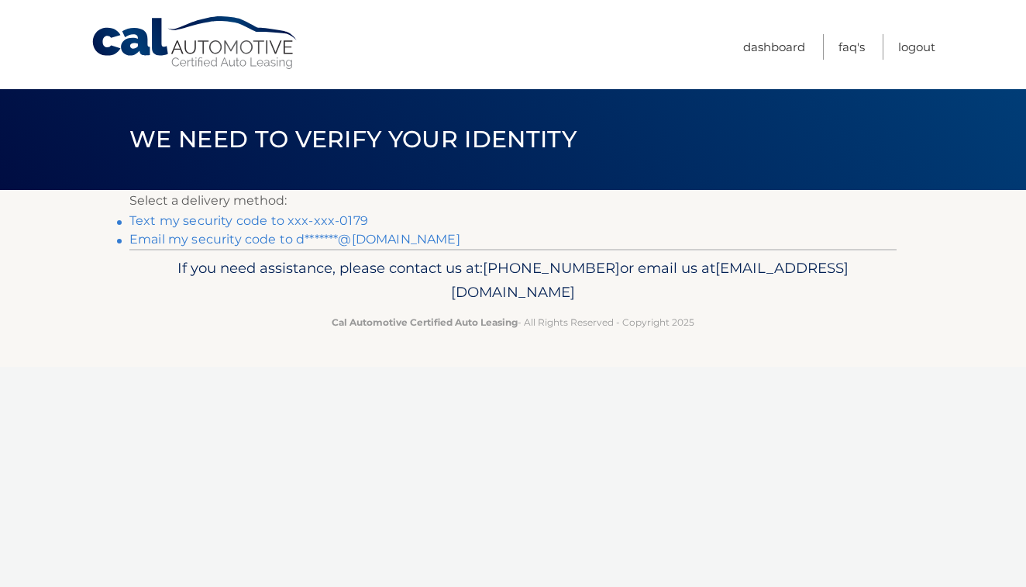
click at [312, 222] on link "Text my security code to xxx-xxx-0179" at bounding box center [248, 220] width 239 height 15
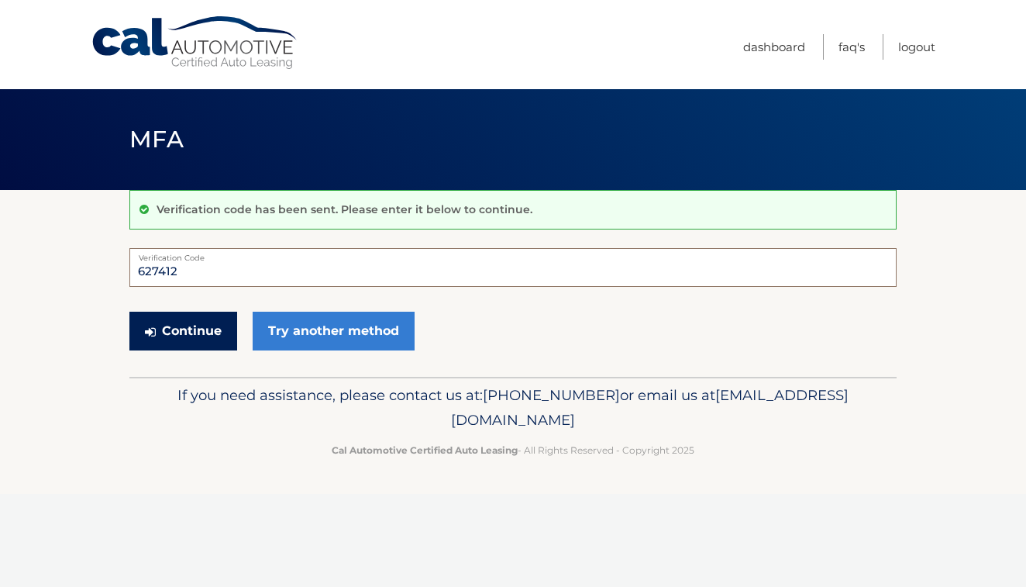
type input "627412"
click at [185, 335] on button "Continue" at bounding box center [183, 331] width 108 height 39
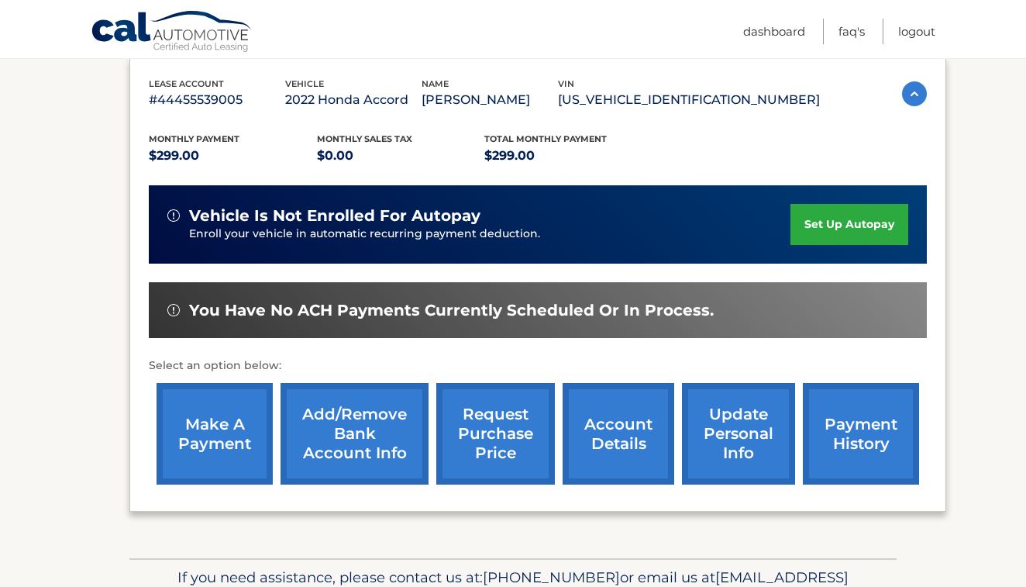
scroll to position [282, 0]
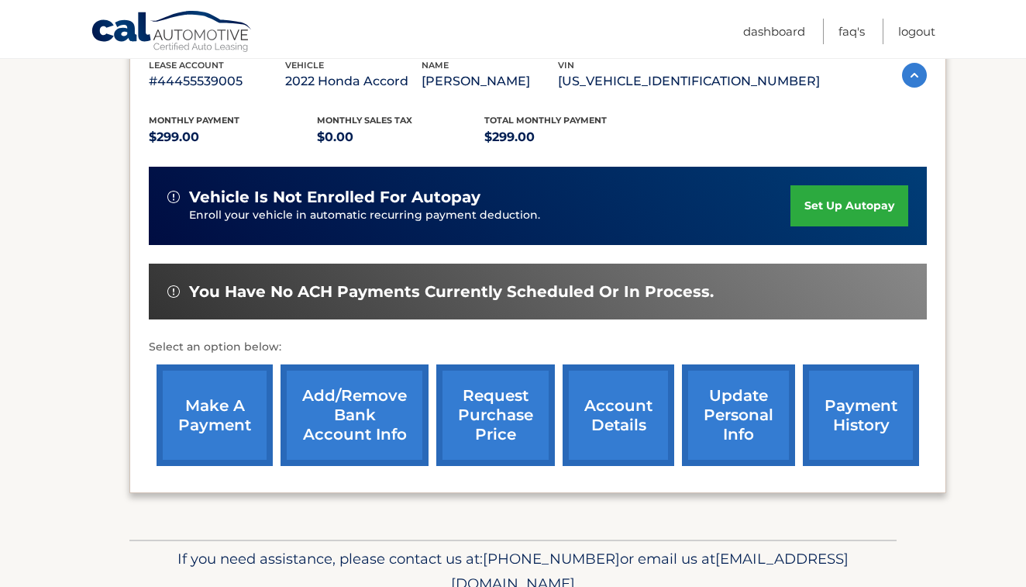
click at [233, 417] on link "make a payment" at bounding box center [215, 415] width 116 height 102
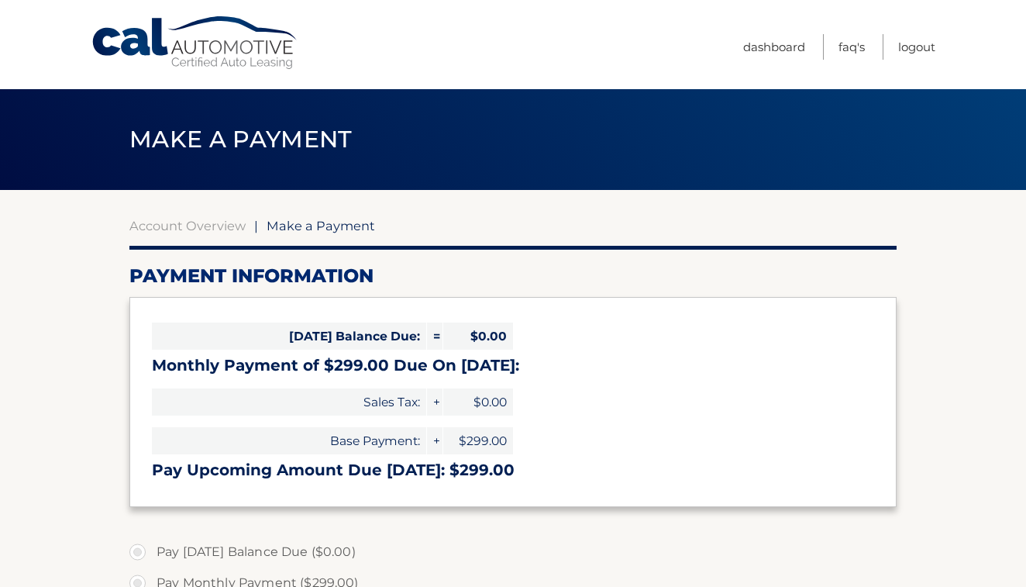
select select "NzNkOTM4ZjItOWU4Ni00ZGE2LTlmZGQtNGJiOTgwZDRiNjgx"
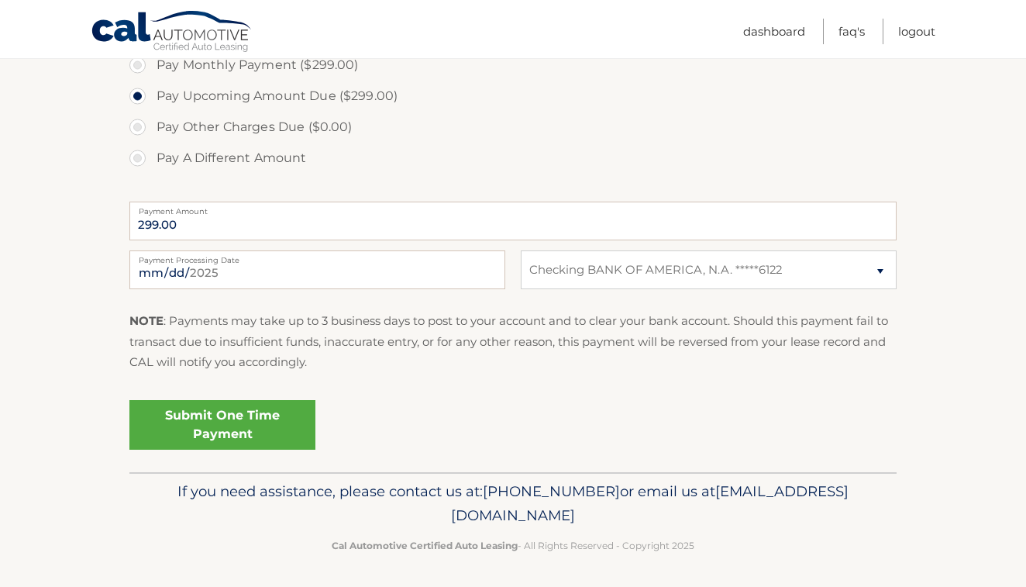
scroll to position [517, 0]
click at [233, 417] on link "Submit One Time Payment" at bounding box center [222, 426] width 186 height 50
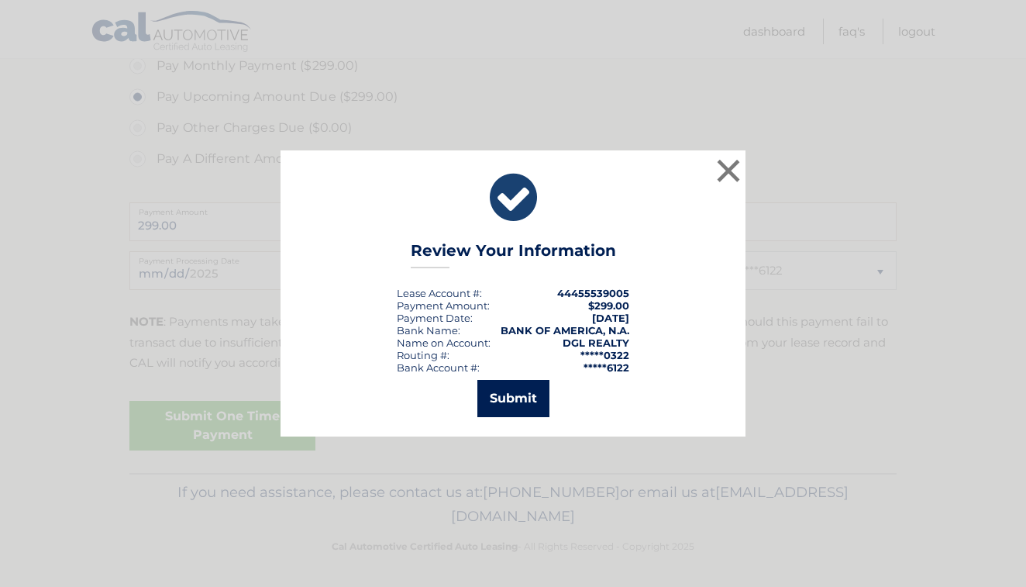
click at [521, 401] on button "Submit" at bounding box center [513, 398] width 72 height 37
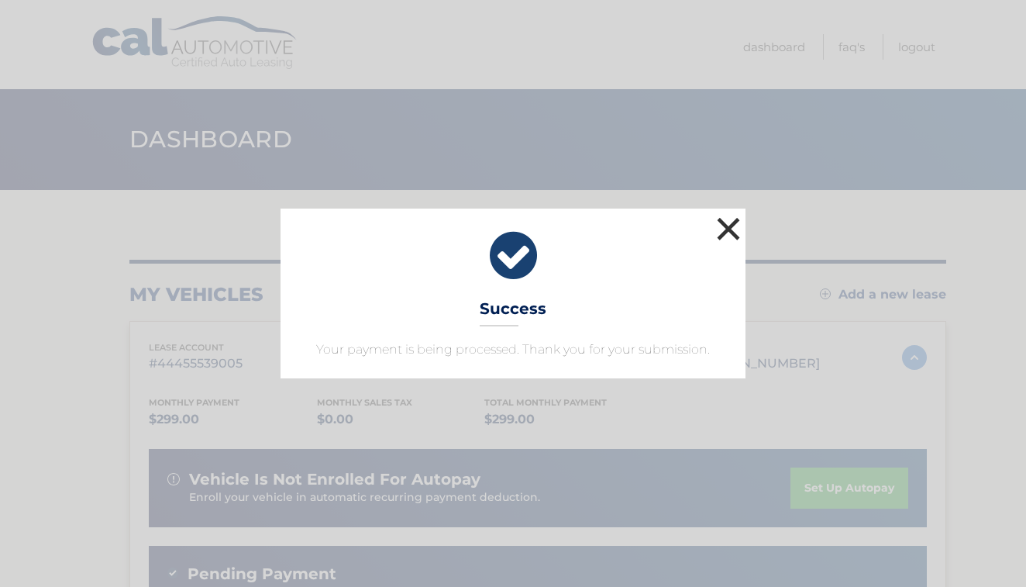
click at [725, 229] on button "×" at bounding box center [728, 228] width 31 height 31
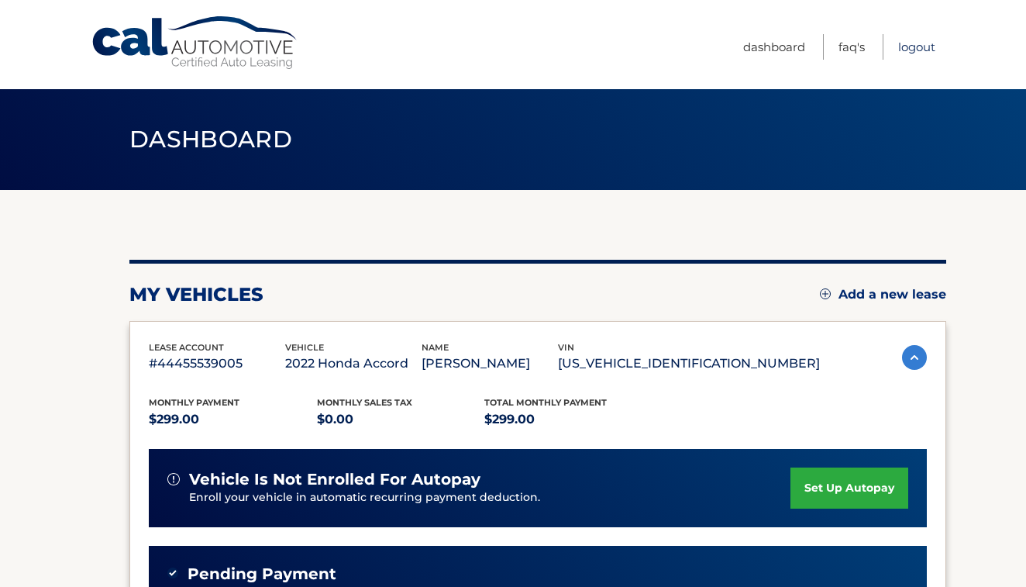
click at [910, 48] on link "Logout" at bounding box center [916, 47] width 37 height 26
